Goal: Task Accomplishment & Management: Manage account settings

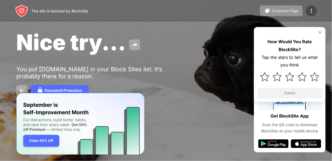
click at [310, 13] on img at bounding box center [311, 11] width 6 height 6
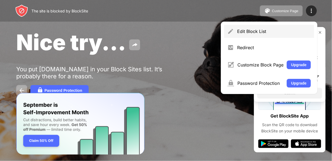
click at [272, 30] on div "Edit Block List" at bounding box center [274, 31] width 74 height 5
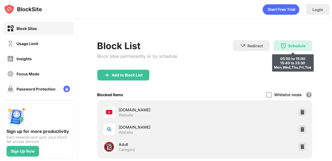
click at [293, 46] on div "Schedule" at bounding box center [296, 46] width 17 height 5
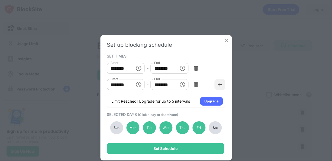
click at [272, 75] on div "Set up blocking schedule SET TIMES Start ******** Start - End ******** End Star…" at bounding box center [166, 80] width 332 height 161
click at [225, 40] on img at bounding box center [225, 40] width 5 height 5
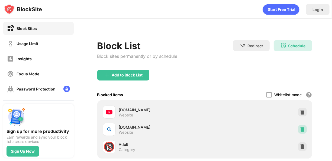
click at [299, 130] on img at bounding box center [301, 129] width 5 height 5
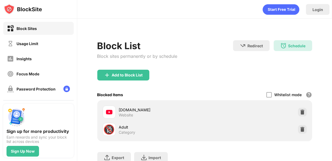
scroll to position [41, 0]
